Goal: Transaction & Acquisition: Book appointment/travel/reservation

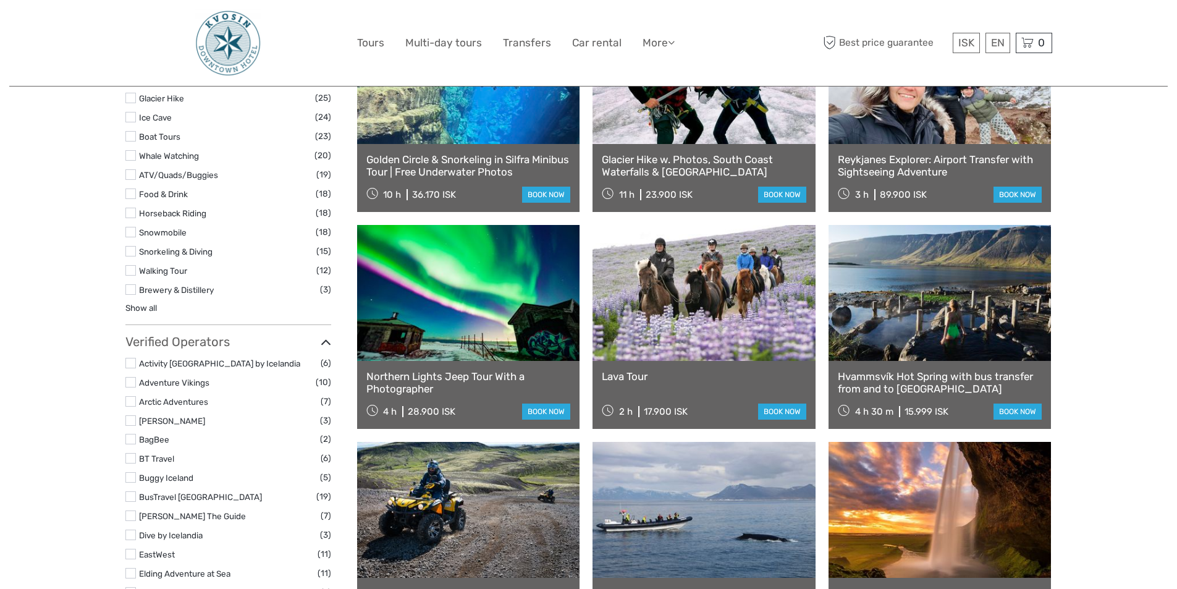
scroll to position [1256, 0]
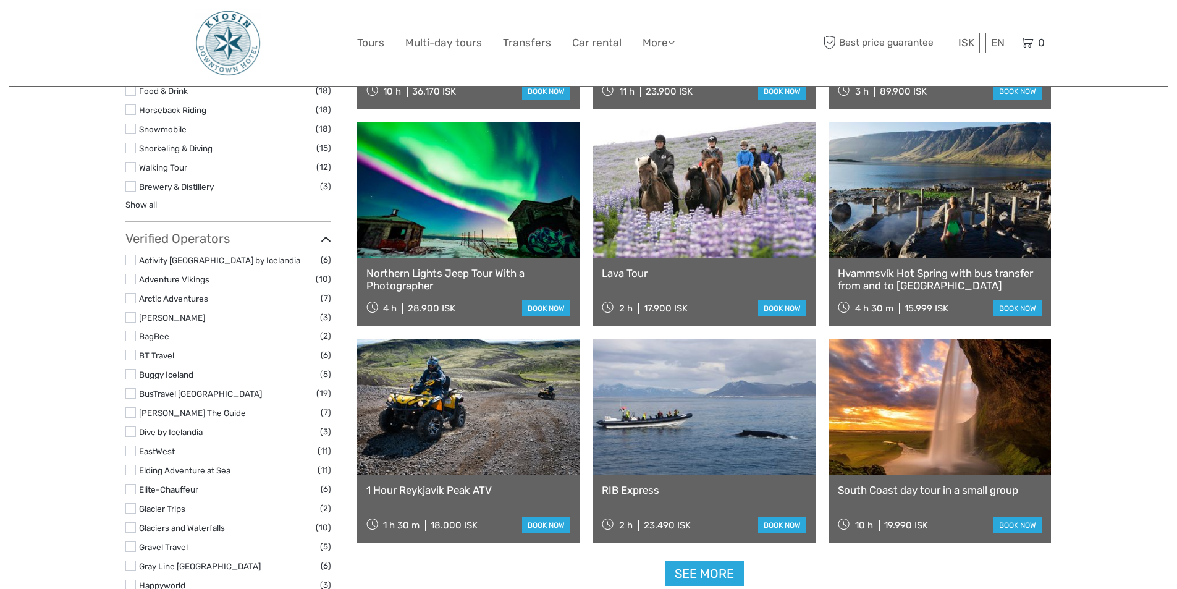
select select
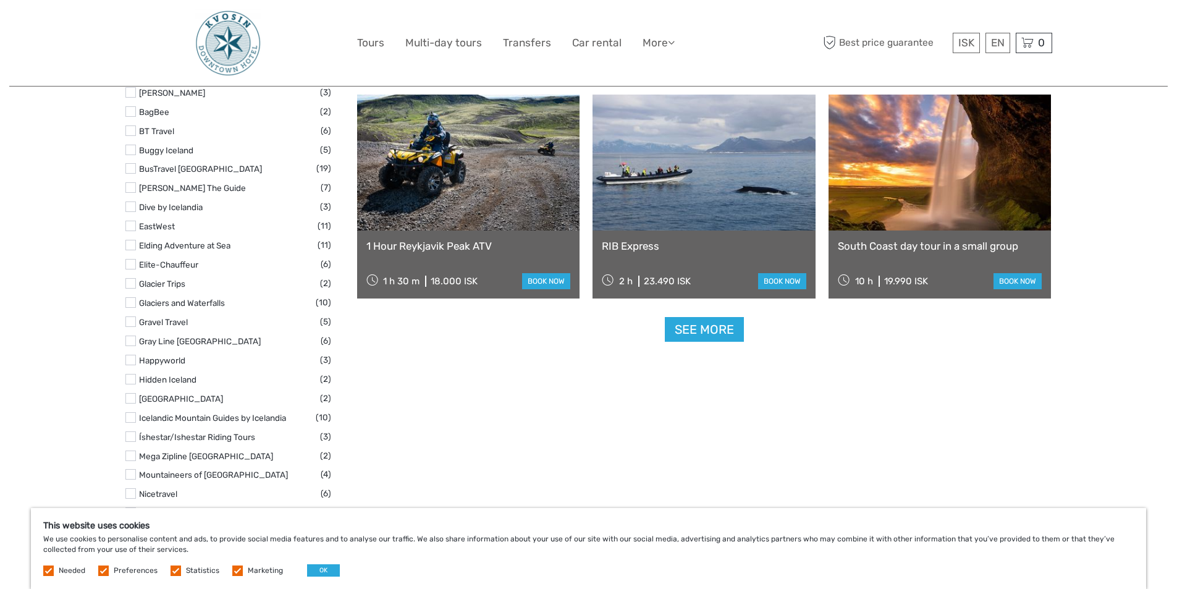
scroll to position [1503, 0]
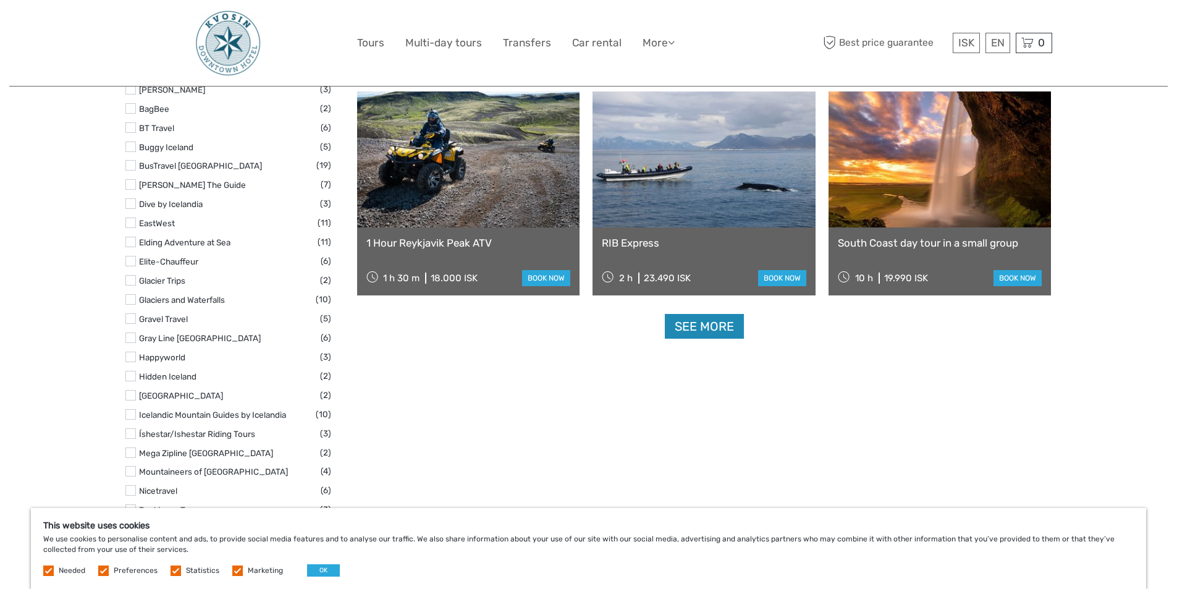
click at [732, 333] on link "See more" at bounding box center [704, 326] width 79 height 25
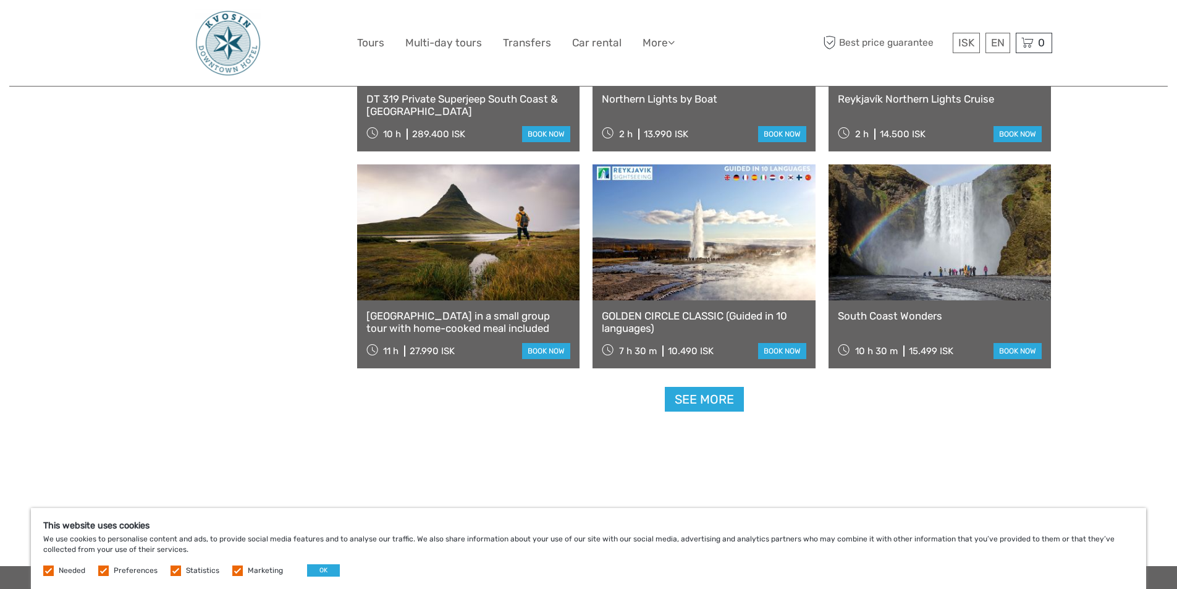
scroll to position [2492, 0]
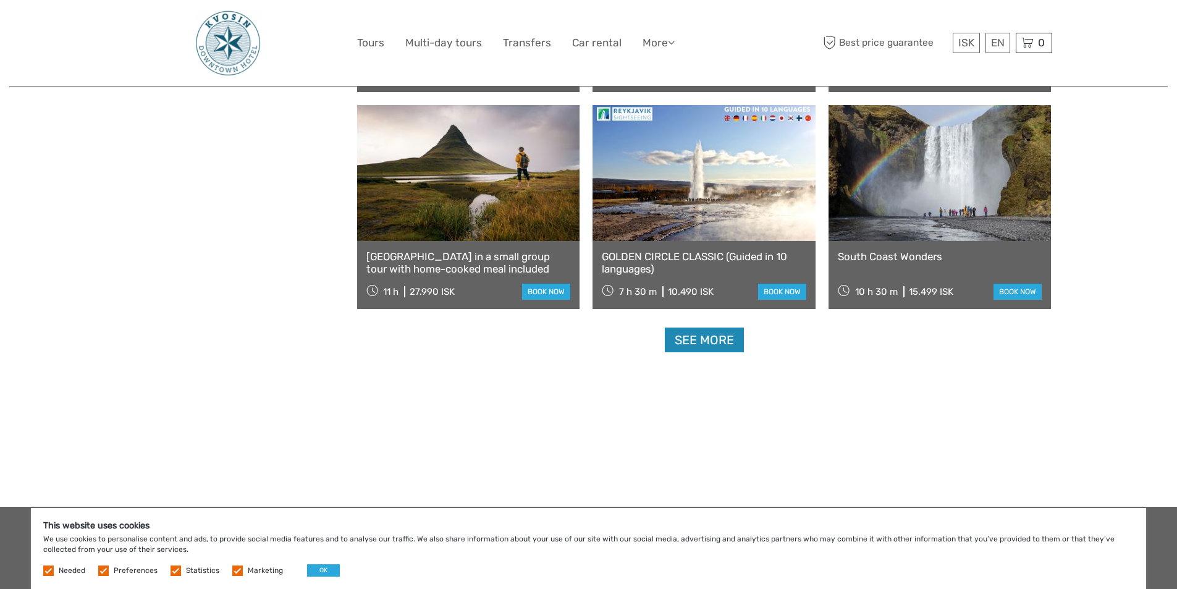
click at [688, 337] on link "See more" at bounding box center [704, 340] width 79 height 25
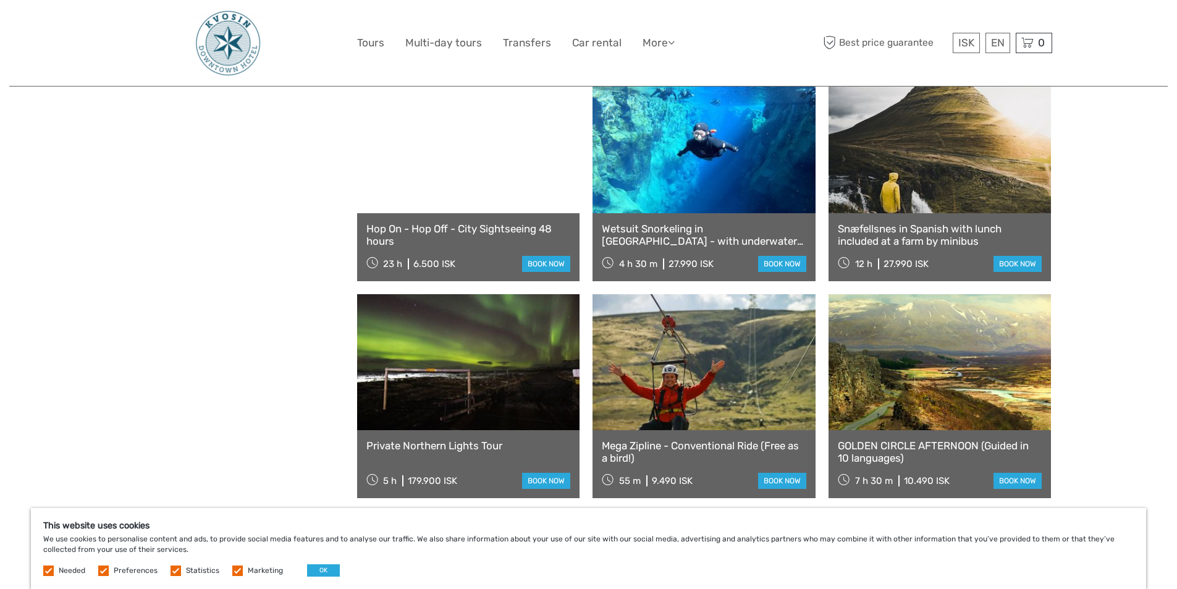
scroll to position [3666, 0]
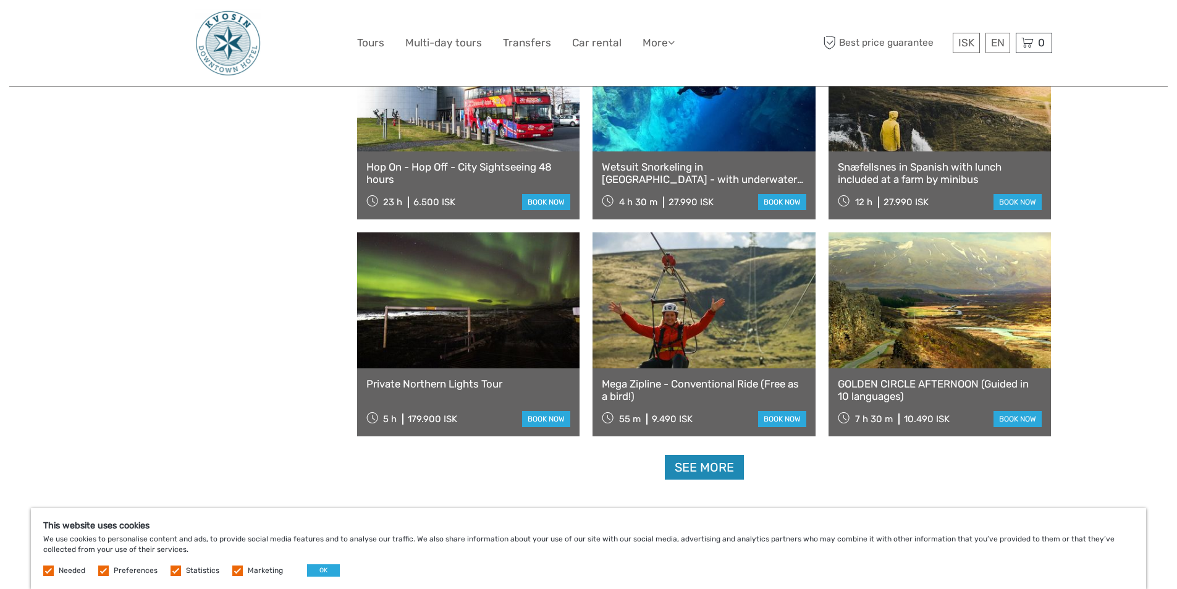
click at [726, 462] on link "See more" at bounding box center [704, 467] width 79 height 25
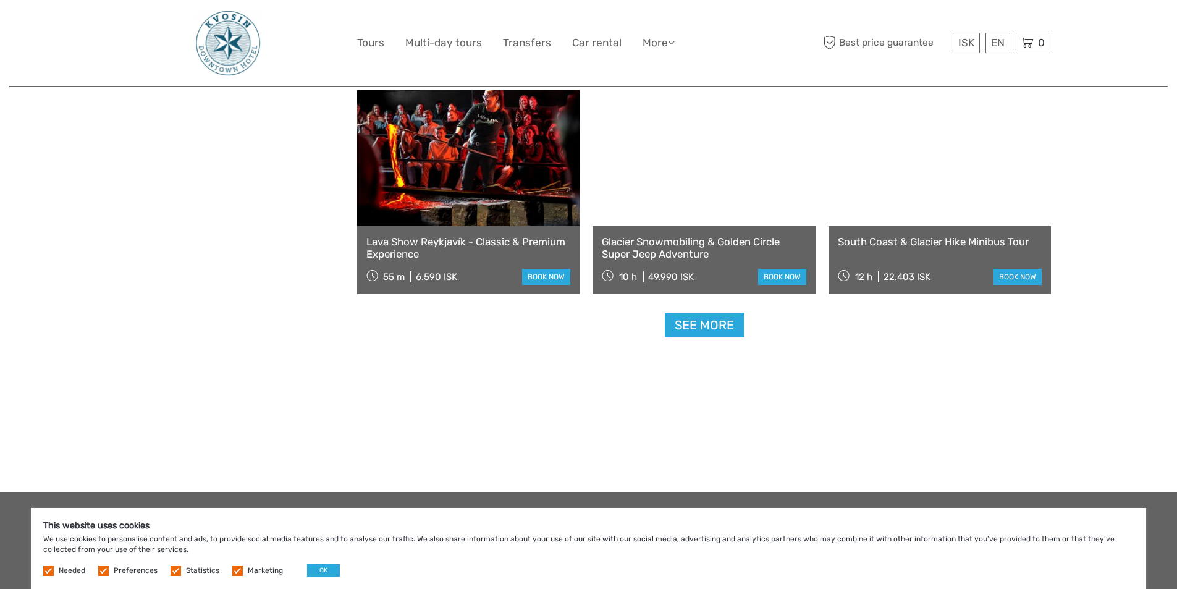
scroll to position [5150, 0]
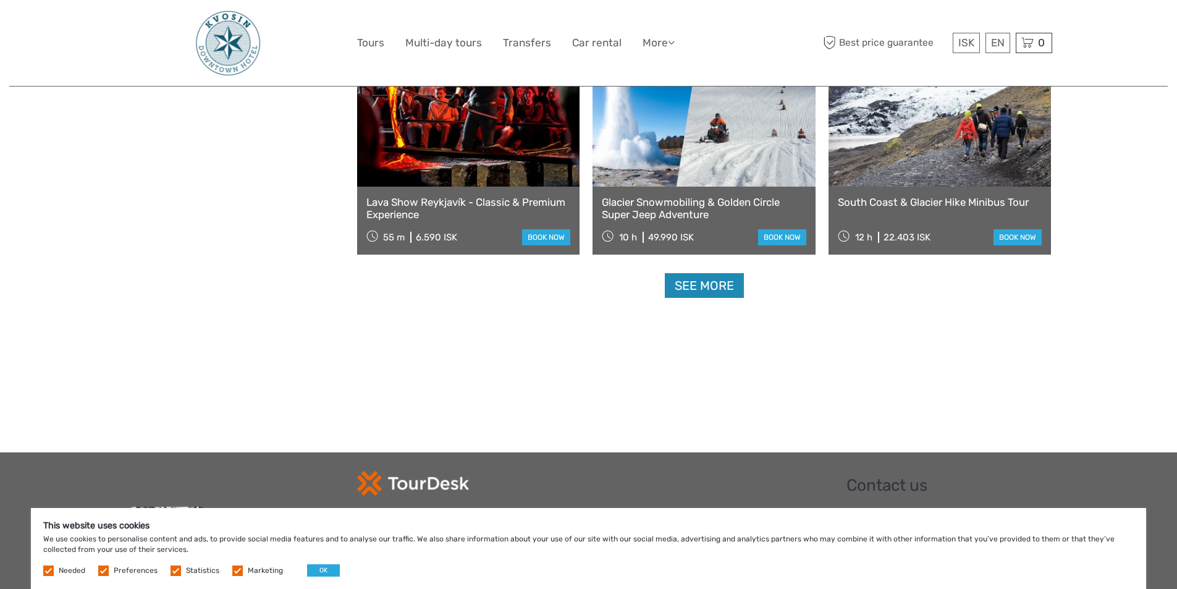
click at [695, 284] on link "See more" at bounding box center [704, 285] width 79 height 25
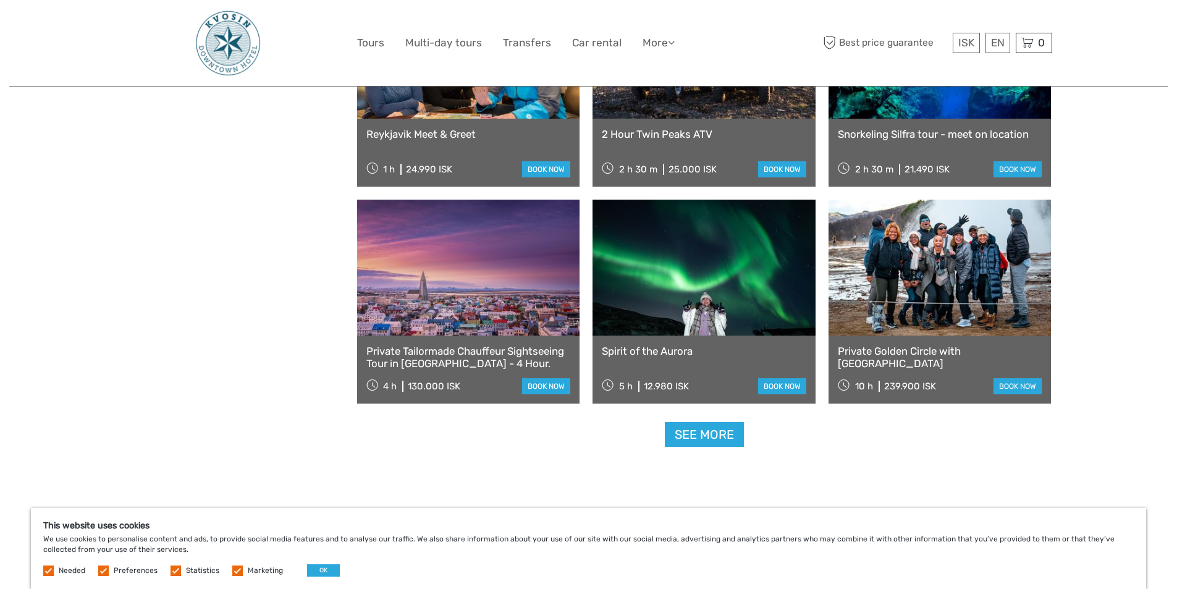
scroll to position [6324, 0]
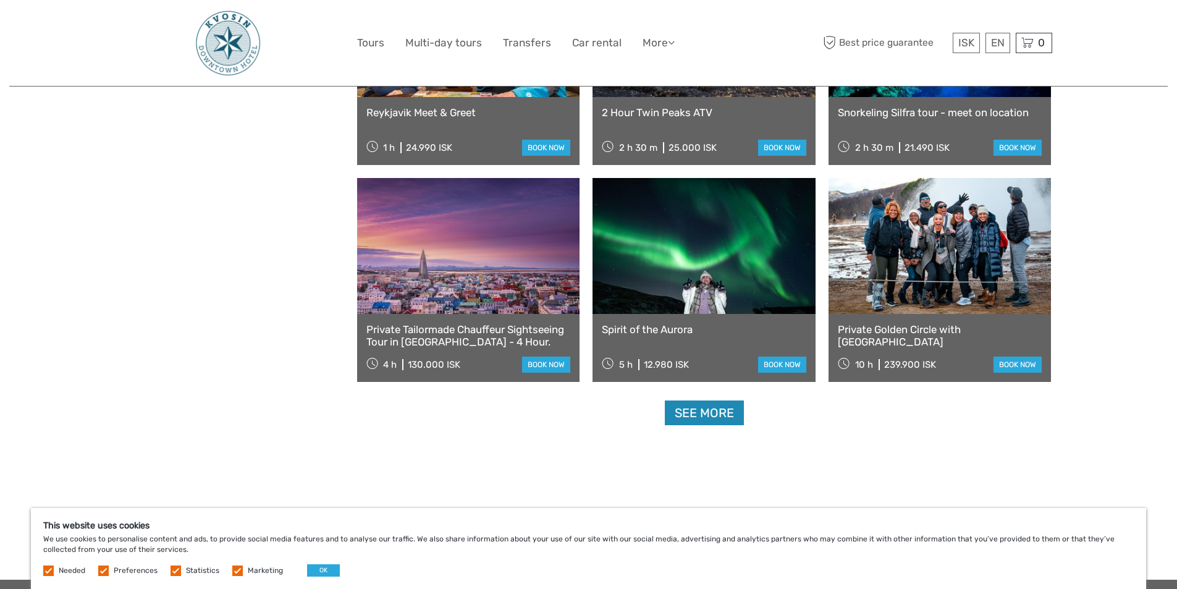
click at [718, 412] on link "See more" at bounding box center [704, 413] width 79 height 25
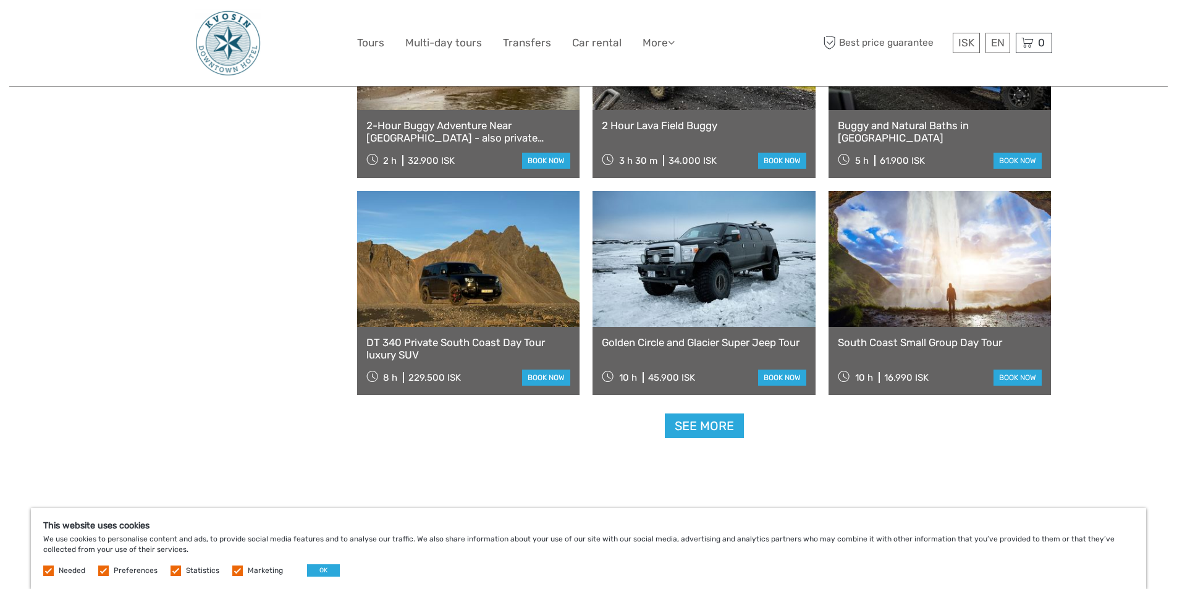
scroll to position [7622, 0]
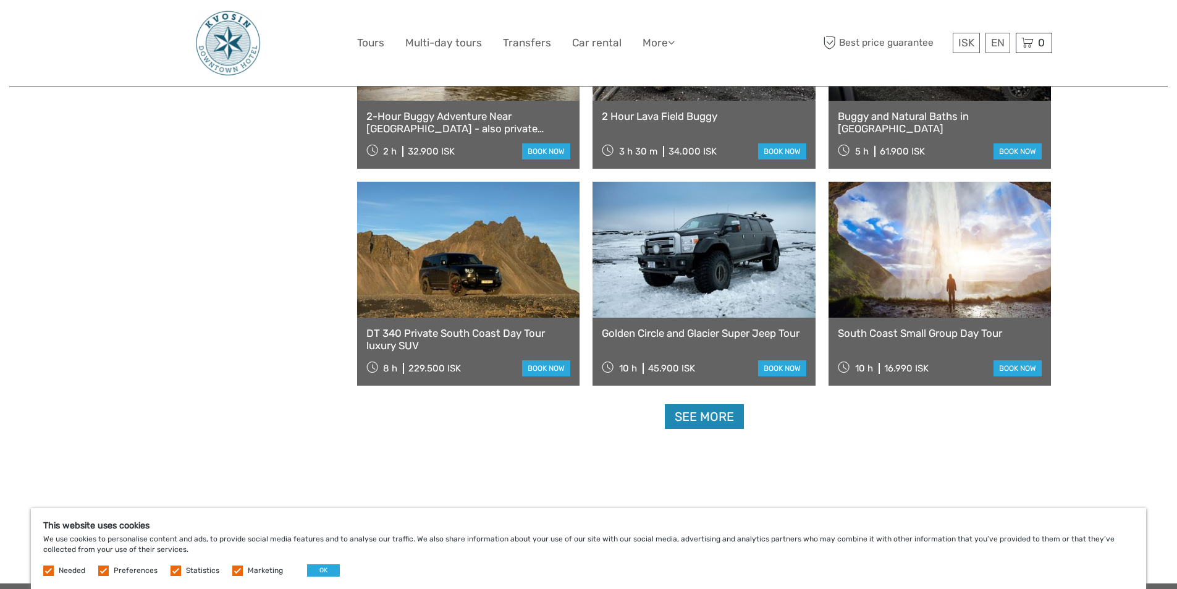
click at [682, 415] on link "See more" at bounding box center [704, 416] width 79 height 25
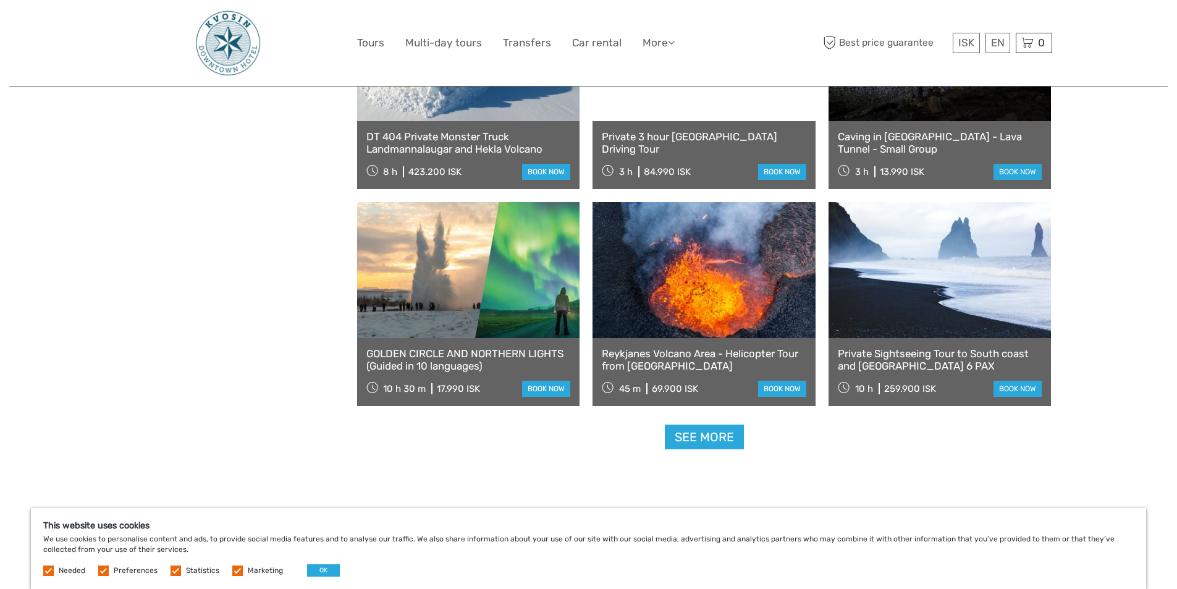
scroll to position [8920, 0]
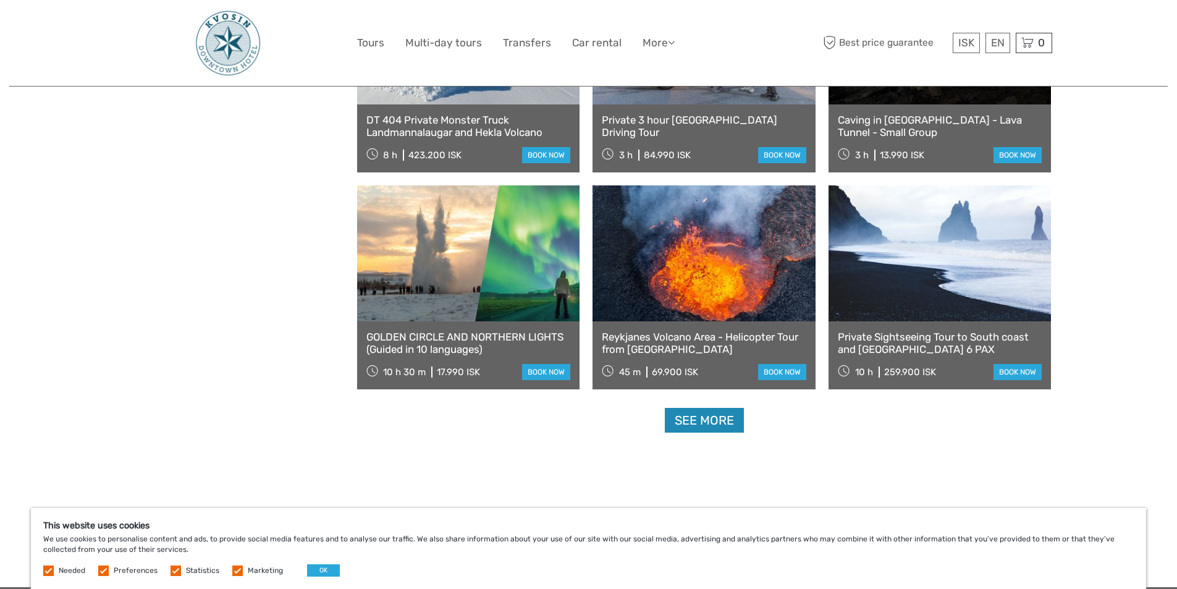
click at [706, 417] on link "See more" at bounding box center [704, 420] width 79 height 25
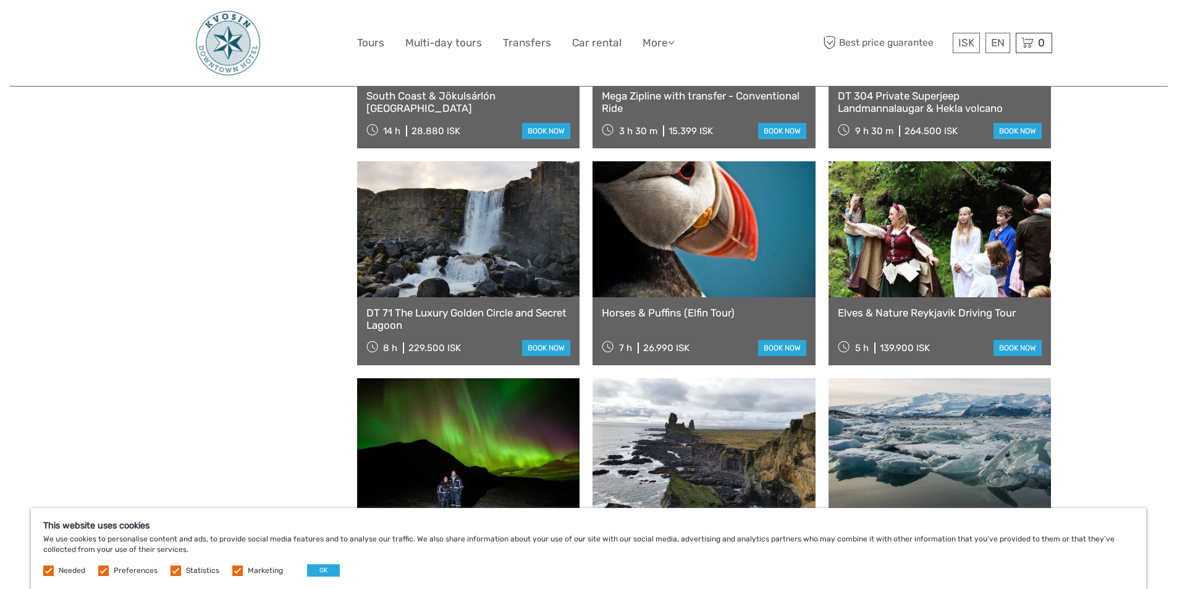
scroll to position [10032, 0]
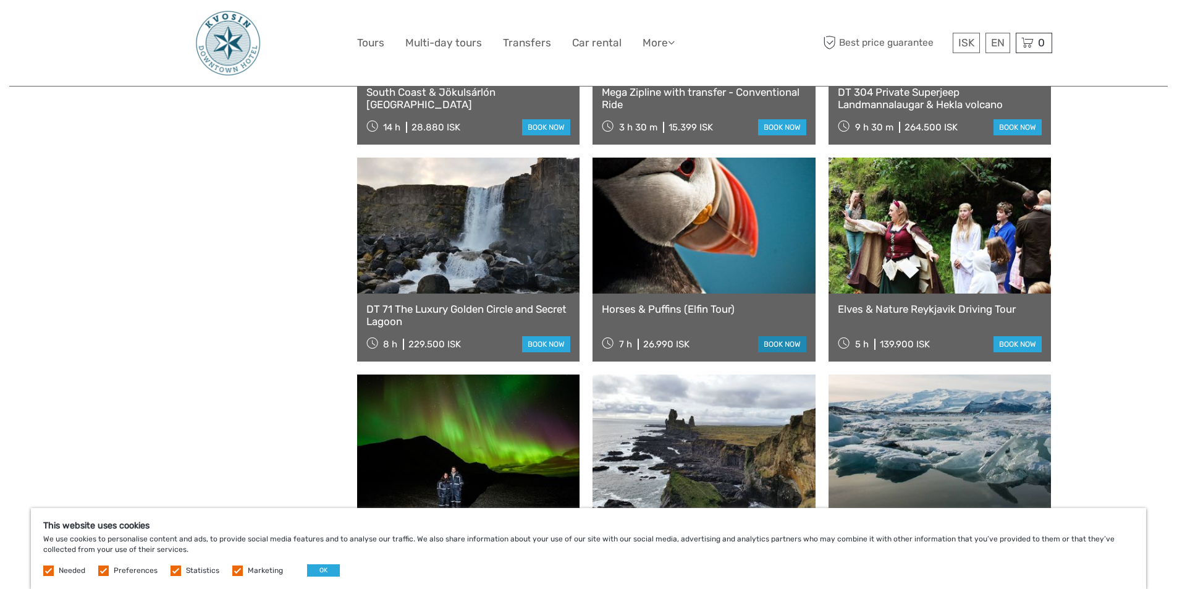
click at [776, 347] on link "book now" at bounding box center [782, 344] width 48 height 16
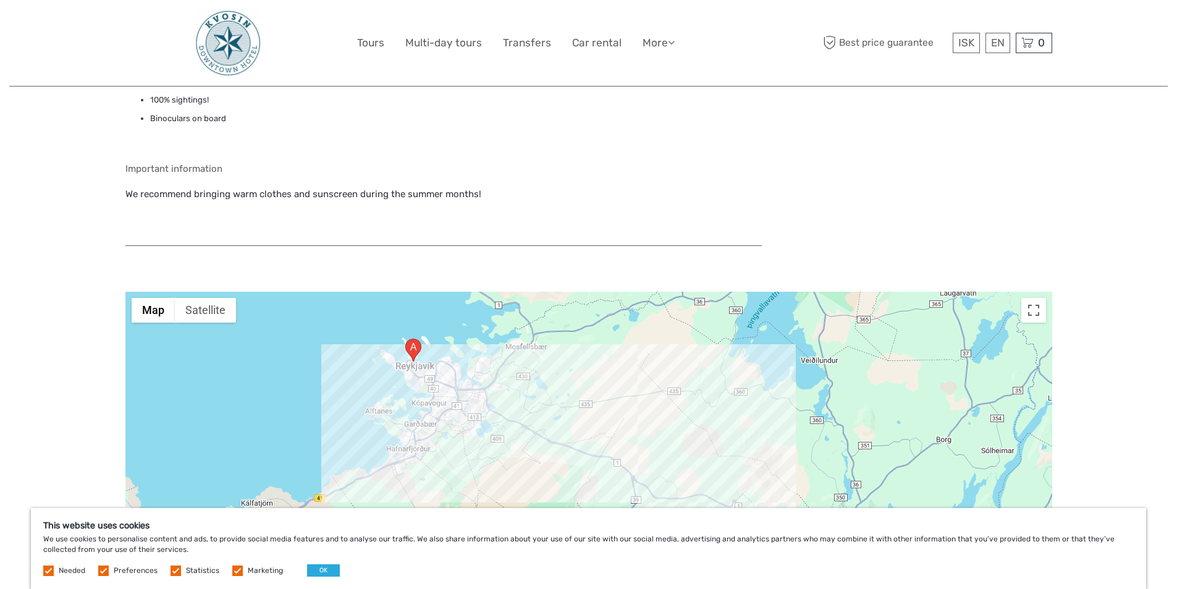
scroll to position [1199, 0]
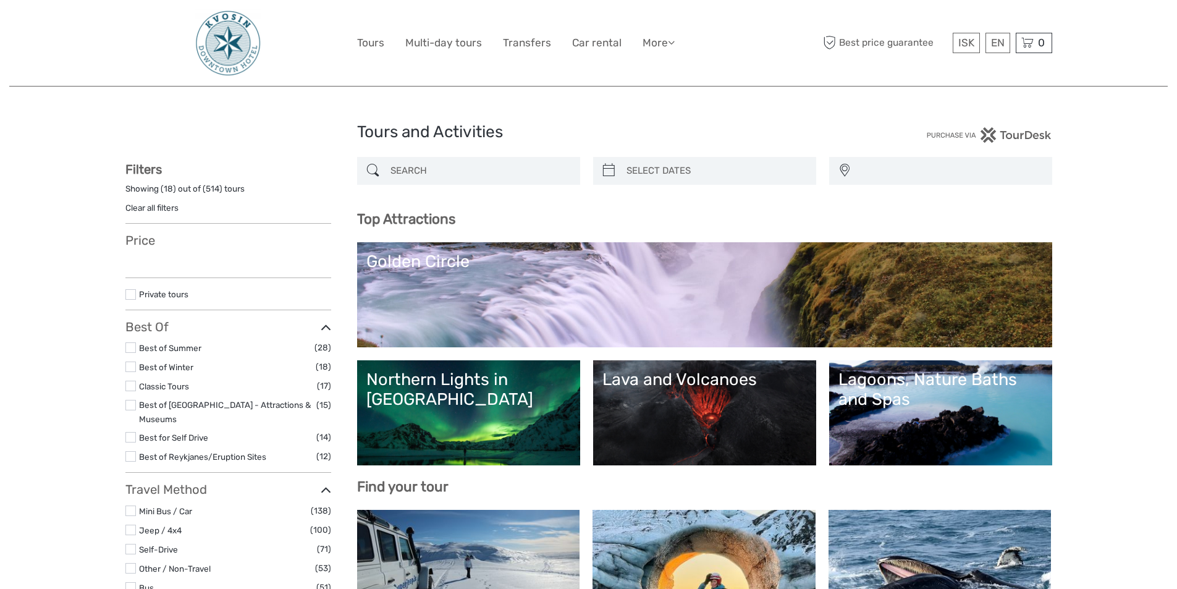
select select
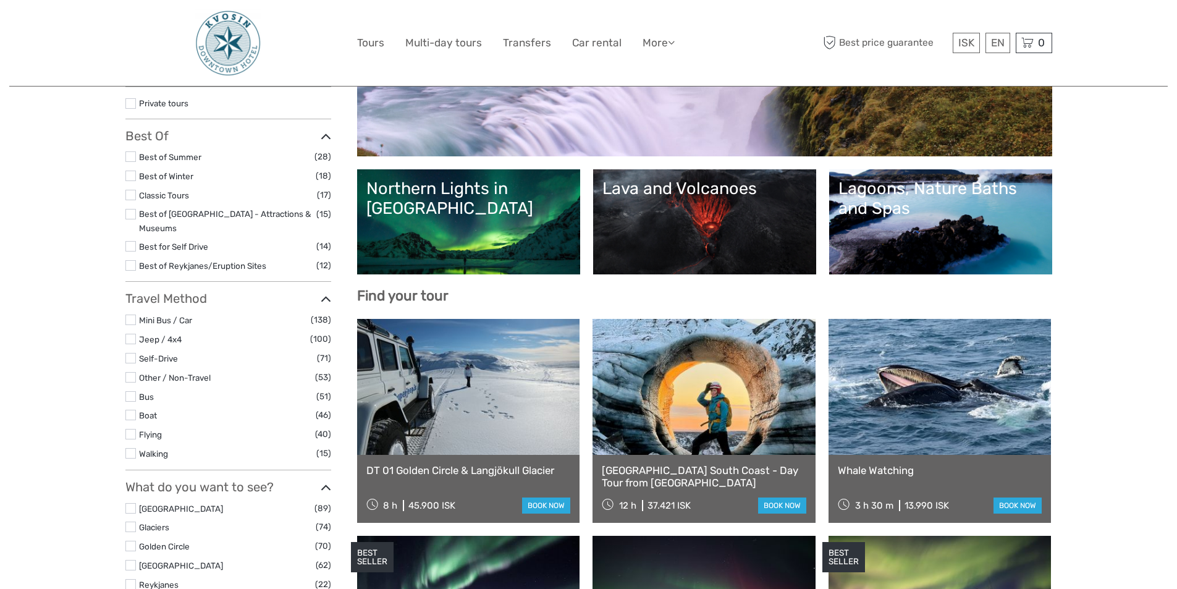
select select
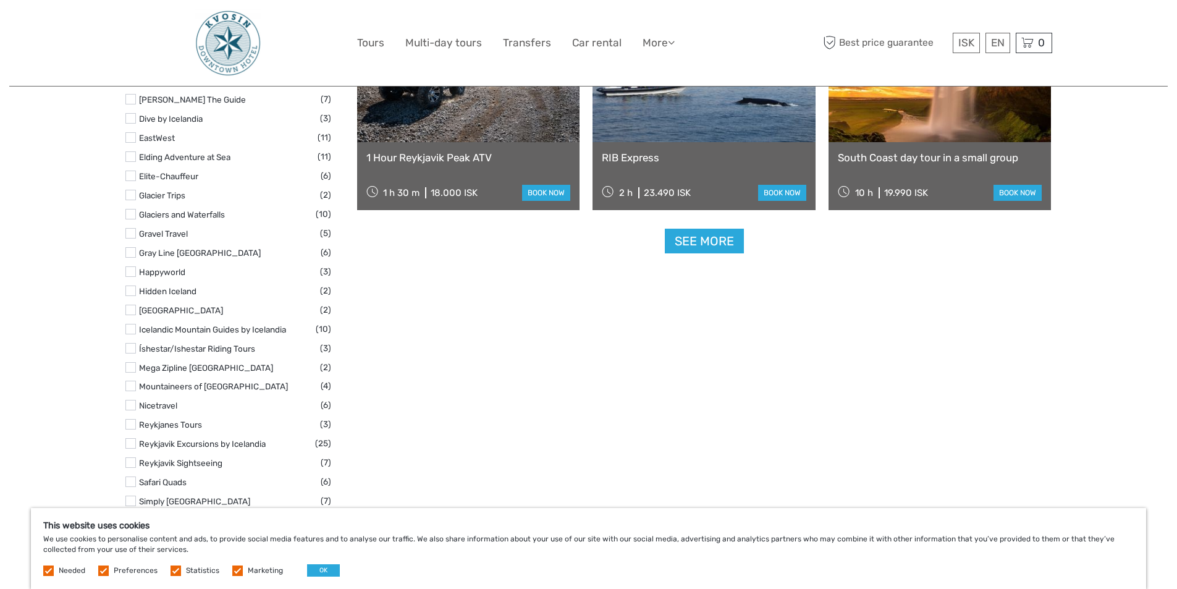
scroll to position [1607, 0]
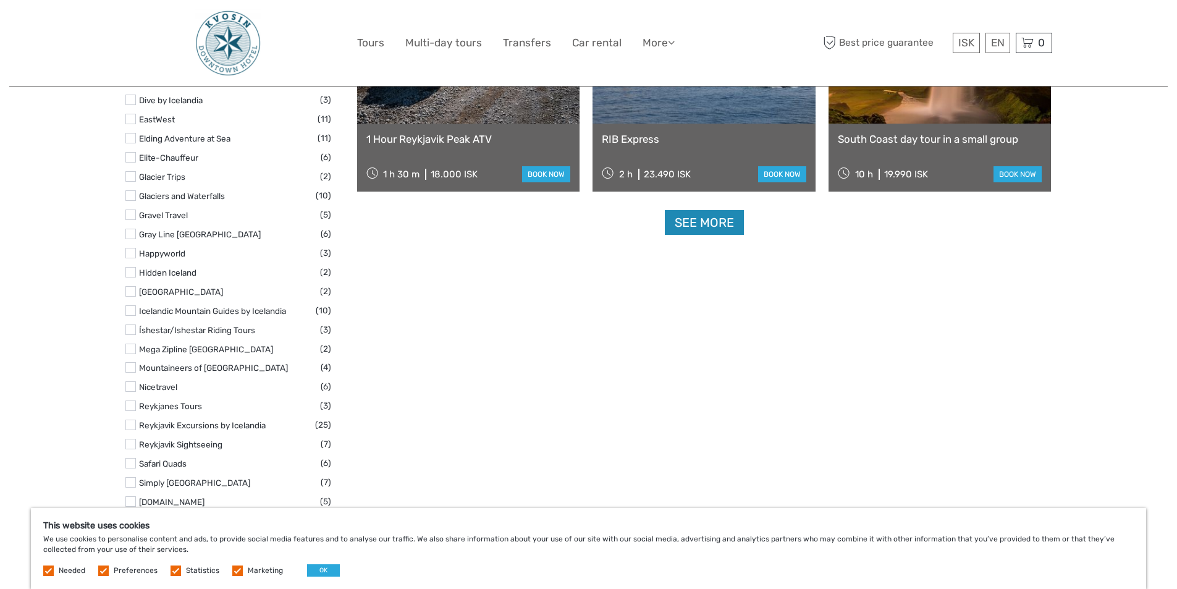
click at [709, 222] on link "See more" at bounding box center [704, 222] width 79 height 25
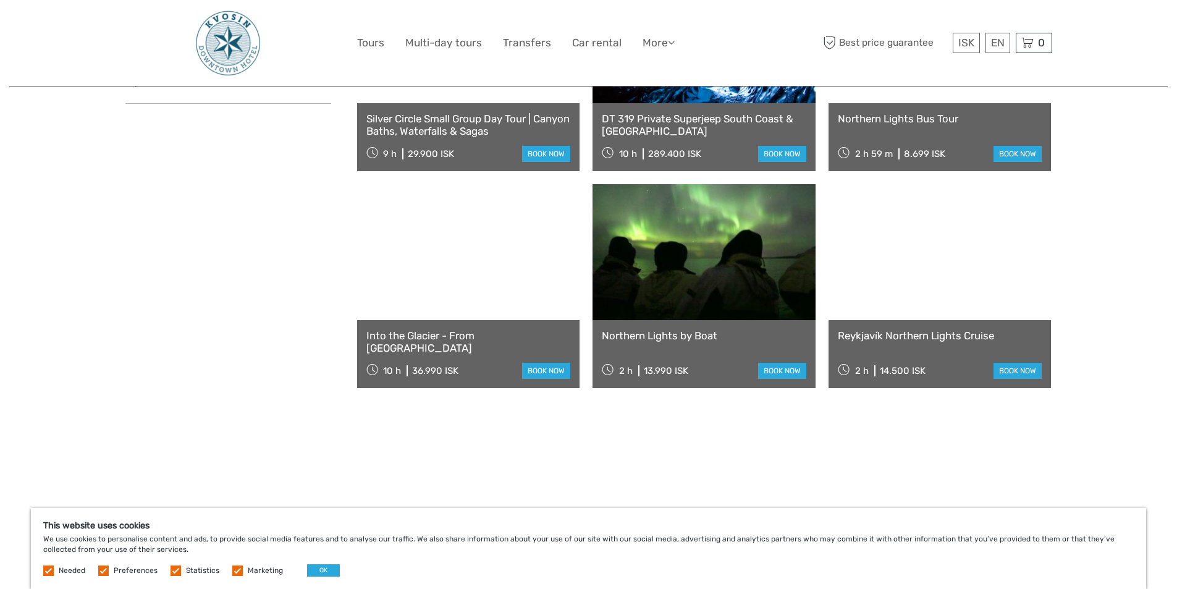
scroll to position [2163, 0]
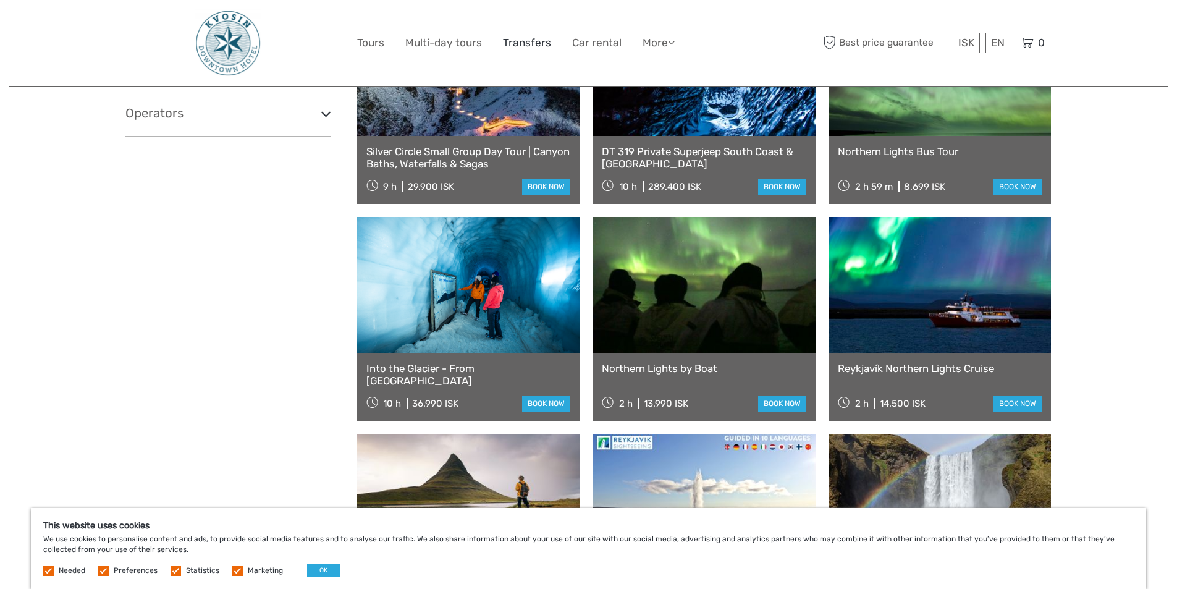
drag, startPoint x: 523, startPoint y: 46, endPoint x: 529, endPoint y: 51, distance: 7.9
click at [523, 46] on link "Transfers" at bounding box center [527, 43] width 48 height 18
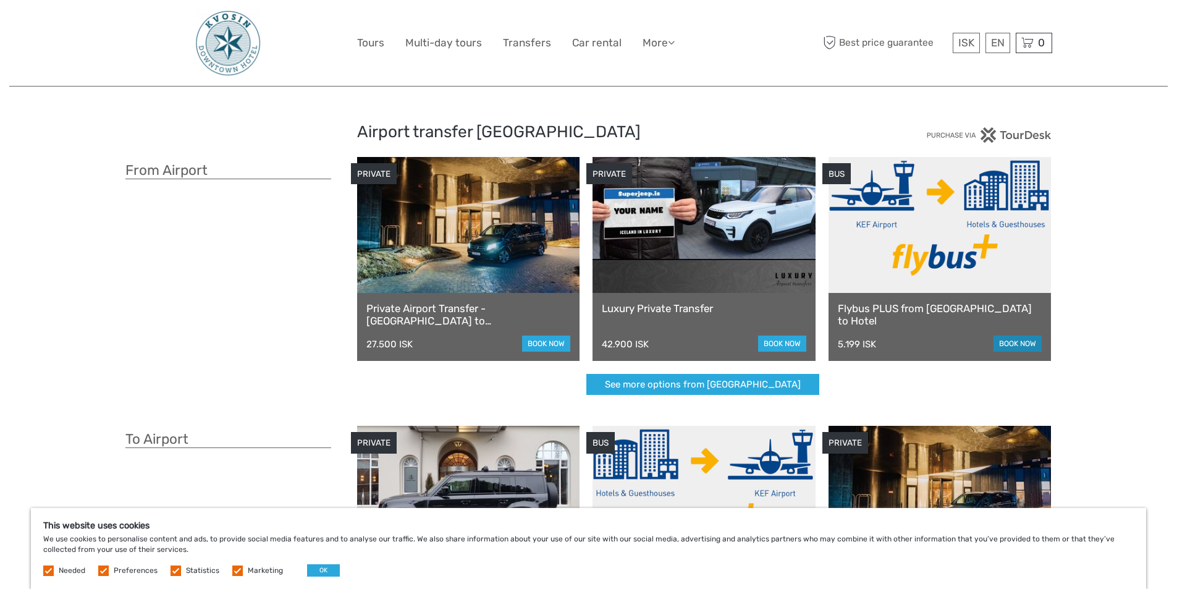
click at [1017, 345] on link "book now" at bounding box center [1018, 344] width 48 height 16
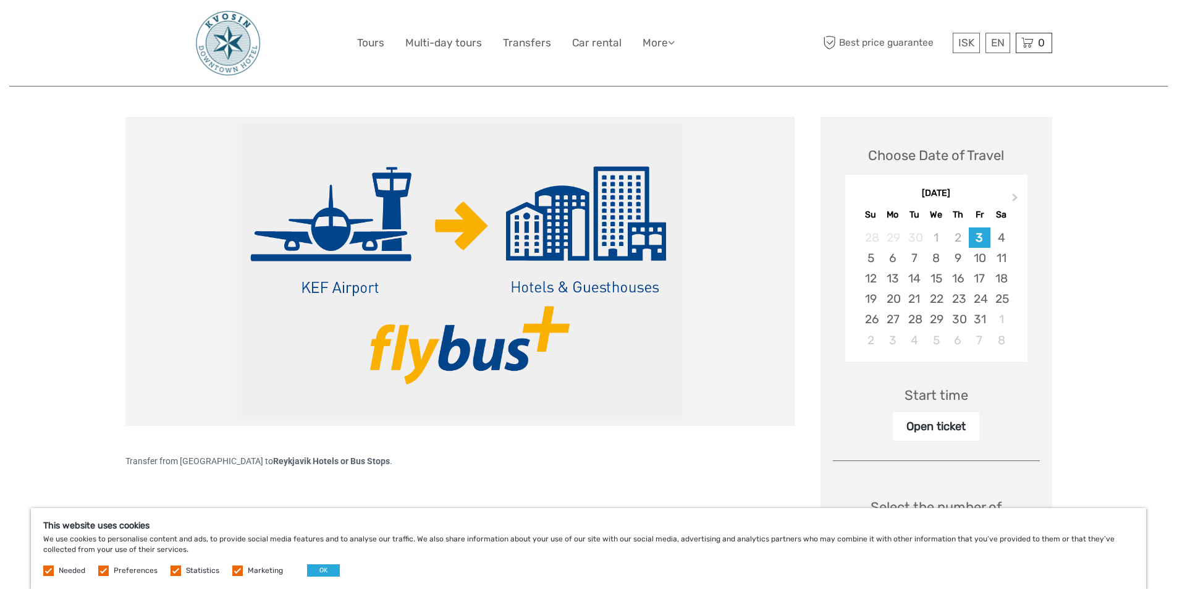
scroll to position [124, 0]
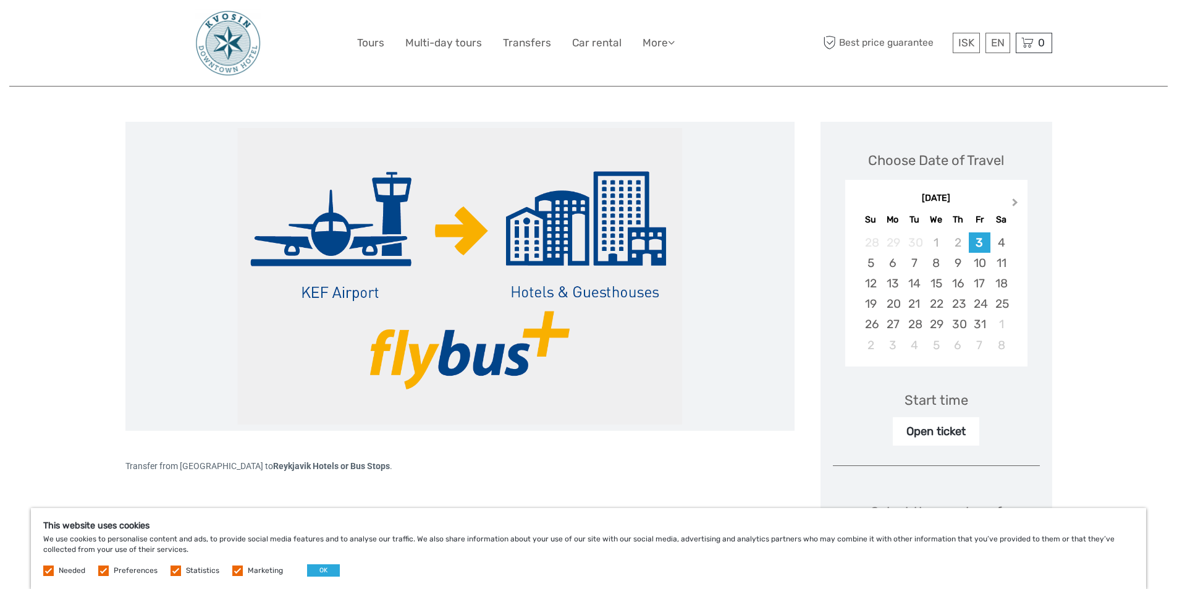
click at [1015, 204] on span "Next Month" at bounding box center [1015, 205] width 0 height 18
click at [1015, 203] on span "Next Month" at bounding box center [1015, 205] width 0 height 18
click at [1015, 202] on span "Next Month" at bounding box center [1015, 205] width 0 height 18
click at [1015, 201] on span "Next Month" at bounding box center [1015, 205] width 0 height 18
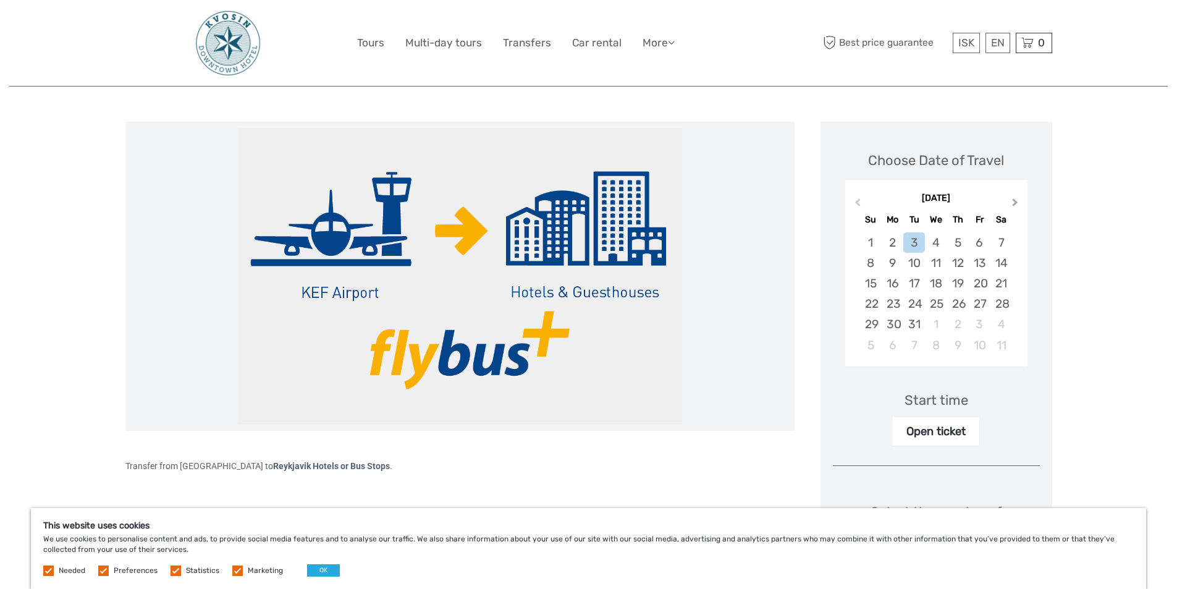
click at [1015, 201] on span "Next Month" at bounding box center [1015, 205] width 0 height 18
click at [915, 261] on div "9" at bounding box center [915, 263] width 22 height 20
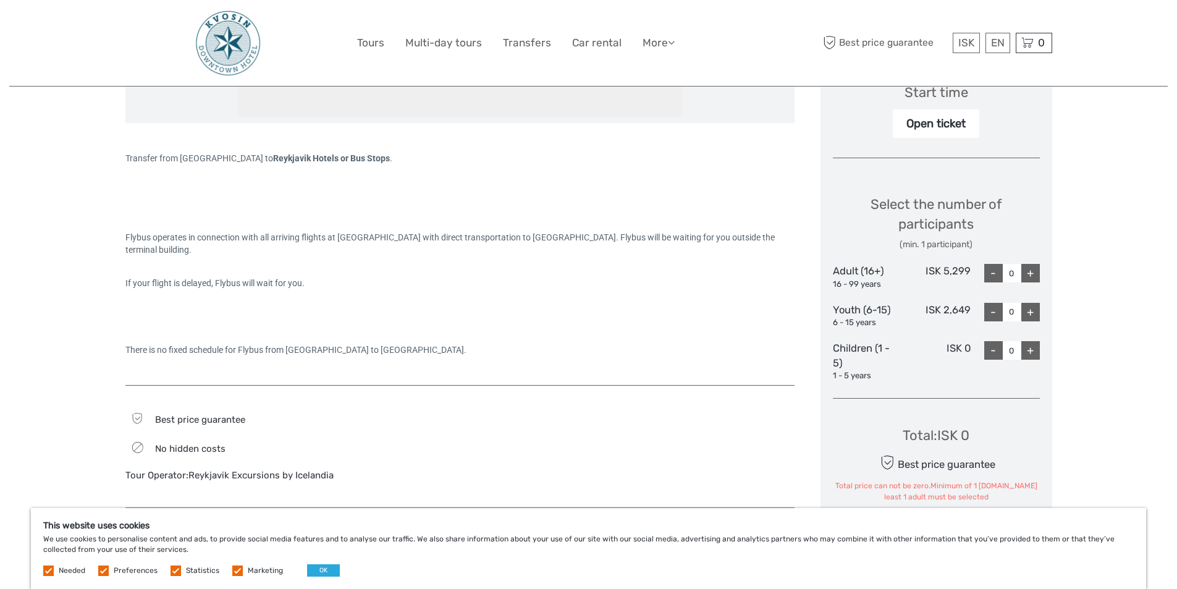
scroll to position [433, 0]
click at [1028, 272] on div "+" at bounding box center [1031, 272] width 19 height 19
click at [1029, 272] on div "+" at bounding box center [1031, 272] width 19 height 19
type input "2"
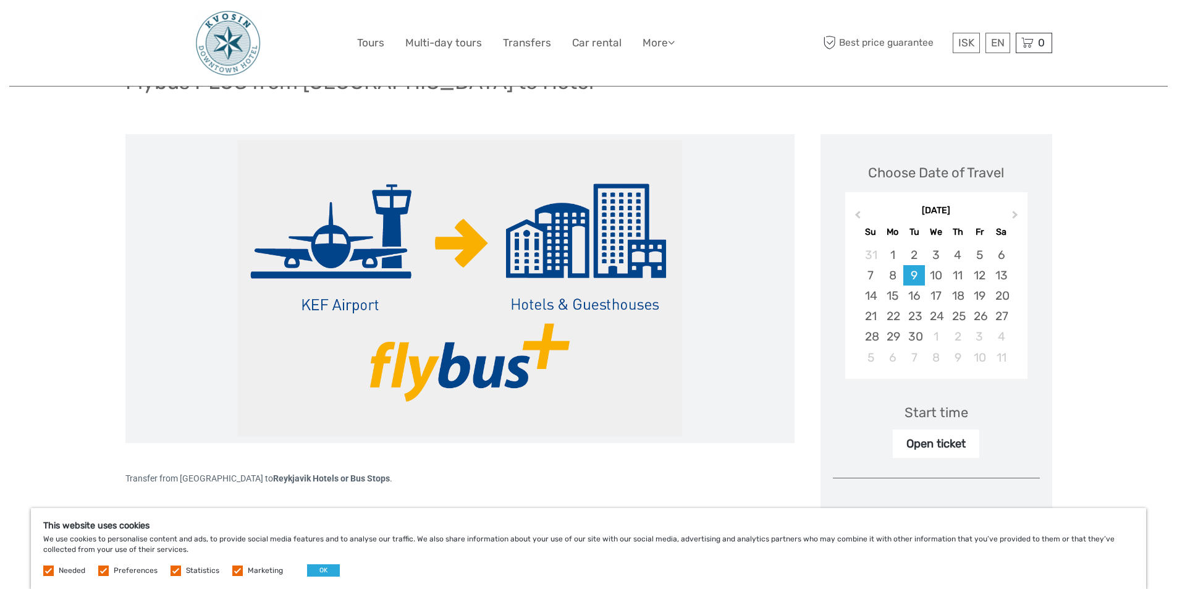
scroll to position [0, 0]
